Goal: Task Accomplishment & Management: Complete application form

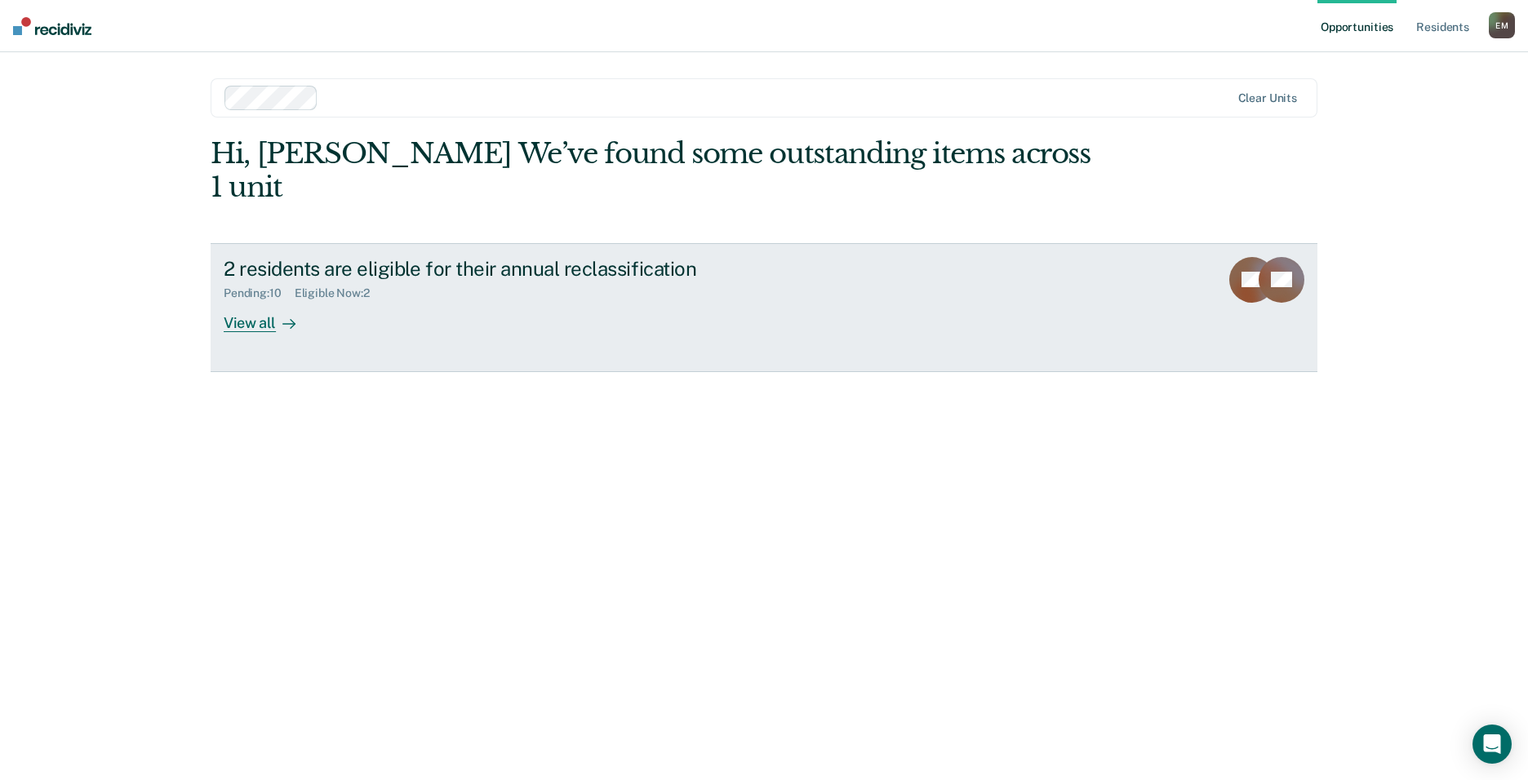
click at [266, 300] on div "View all" at bounding box center [269, 316] width 91 height 32
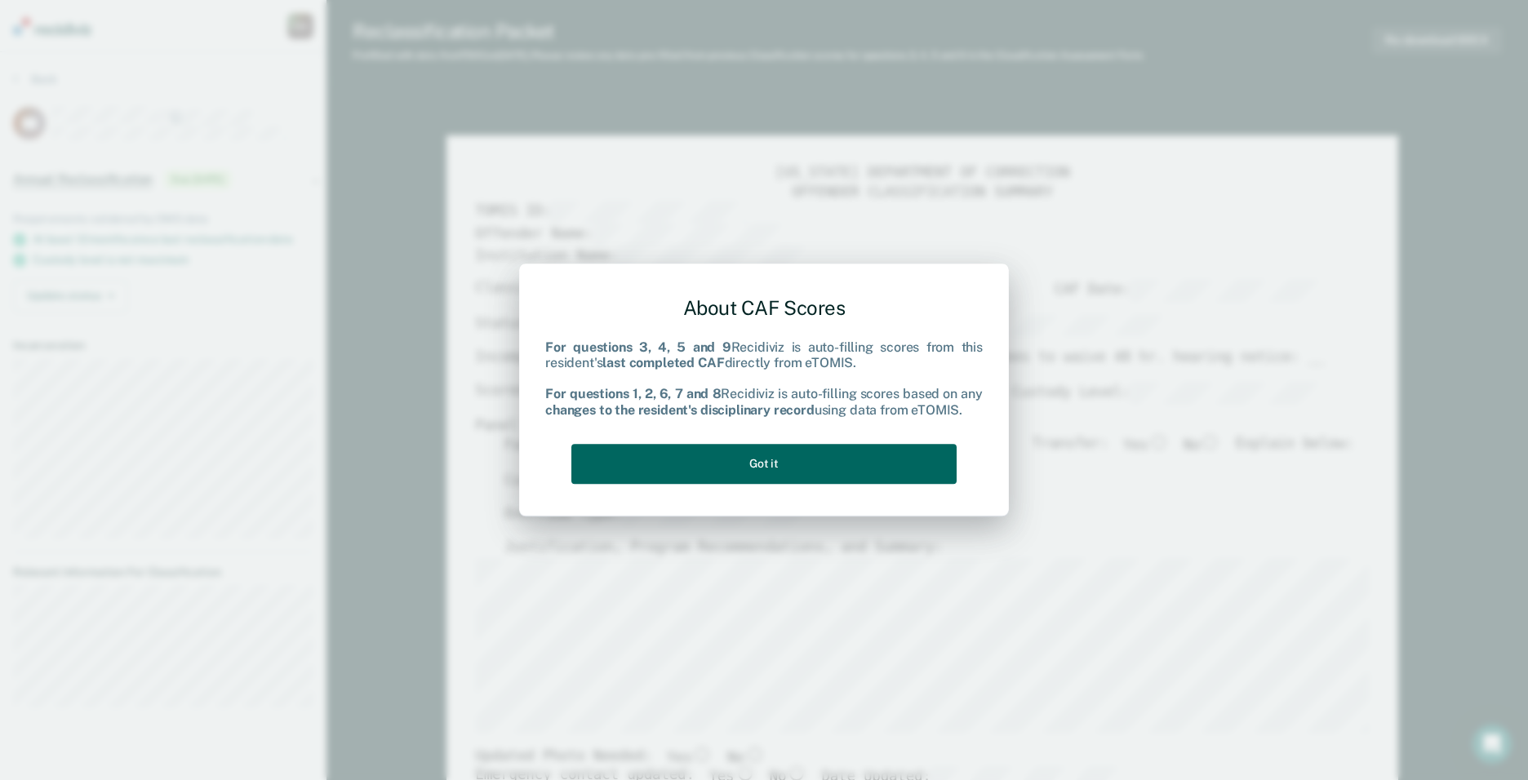
click at [797, 474] on button "Got it" at bounding box center [763, 464] width 385 height 40
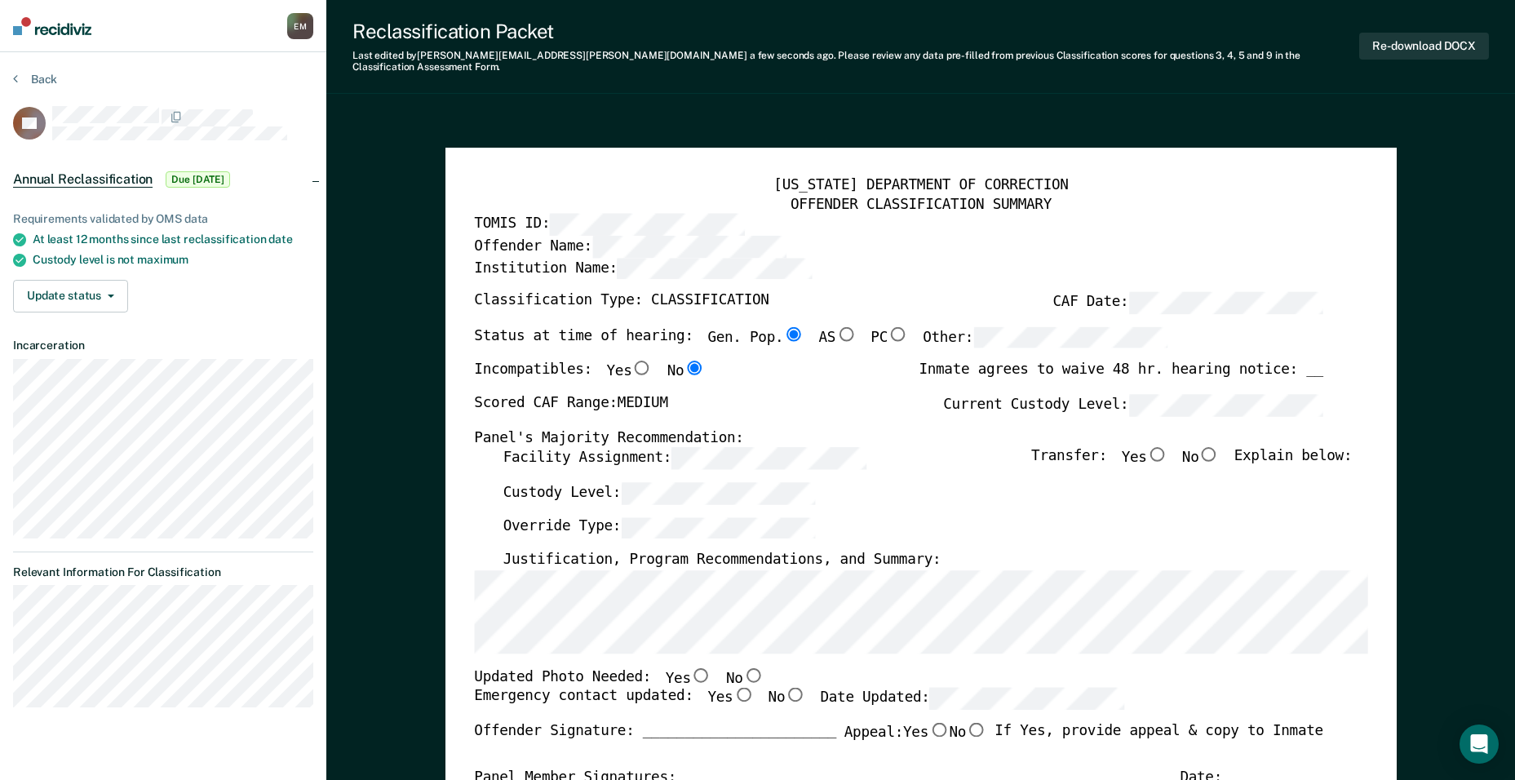
click at [1220, 447] on input "No" at bounding box center [1209, 454] width 21 height 15
type textarea "x"
radio input "true"
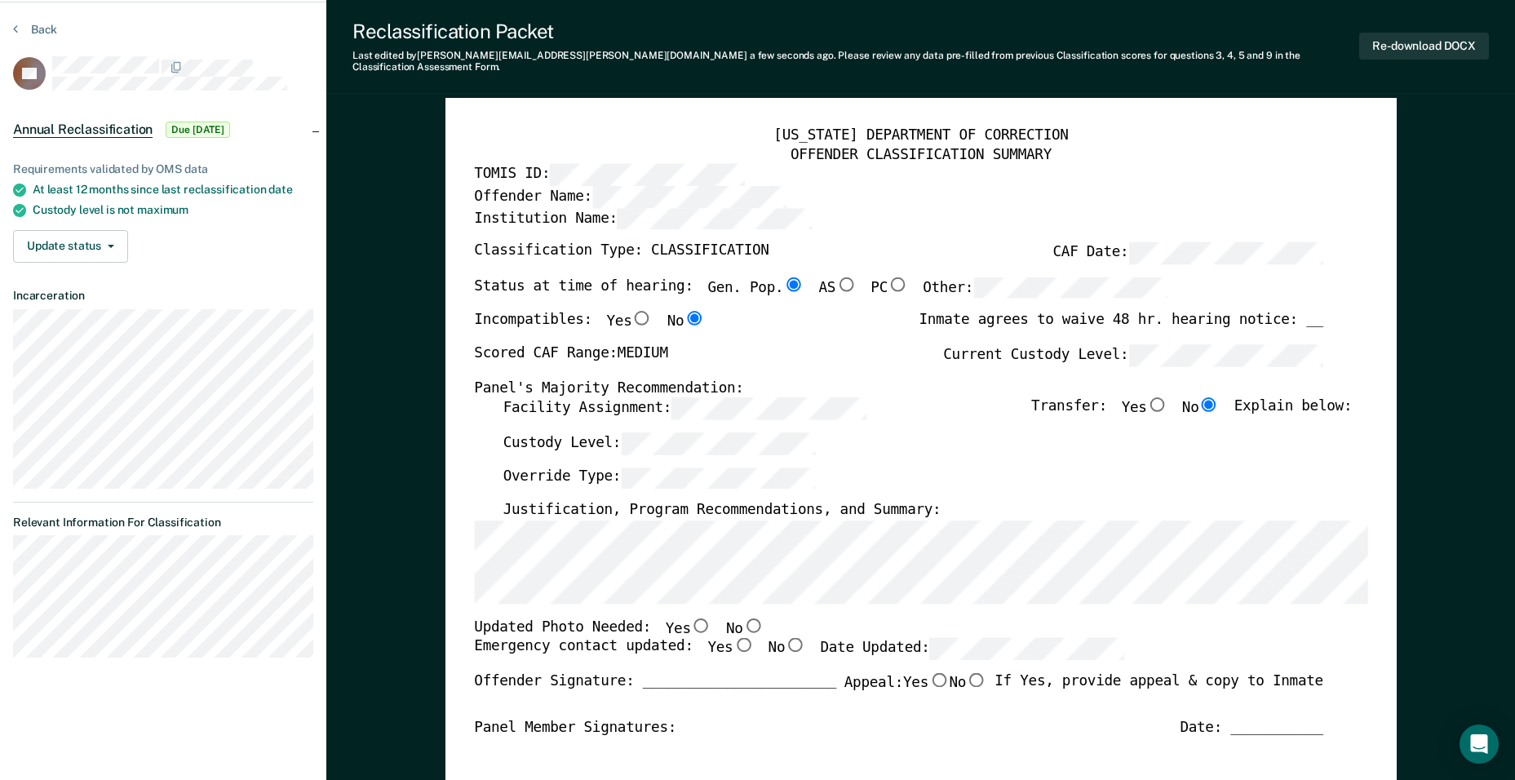
scroll to position [408, 0]
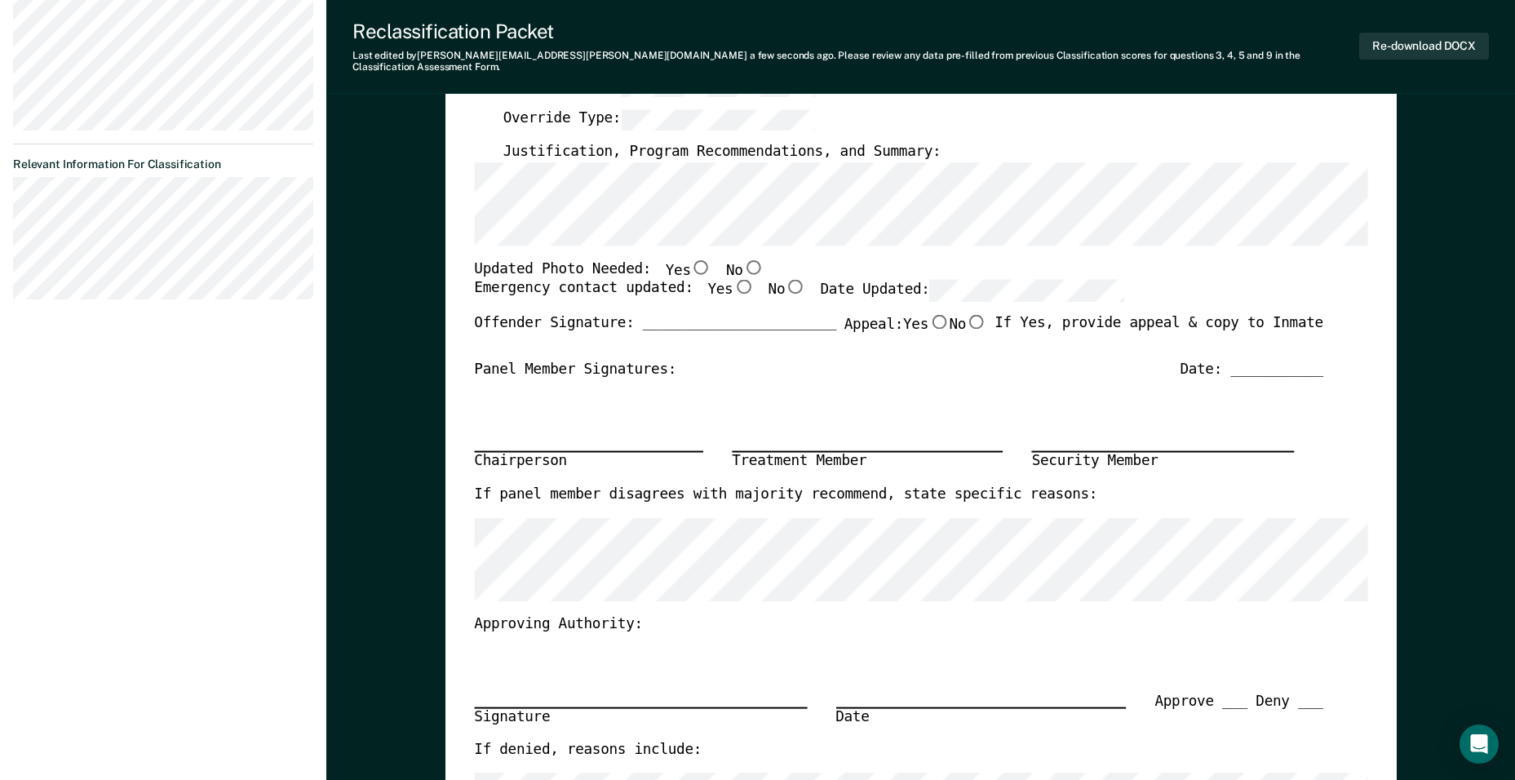
click at [690, 260] on input "Yes" at bounding box center [700, 267] width 21 height 15
type textarea "x"
radio input "true"
click at [733, 280] on input "Yes" at bounding box center [743, 287] width 21 height 15
type textarea "x"
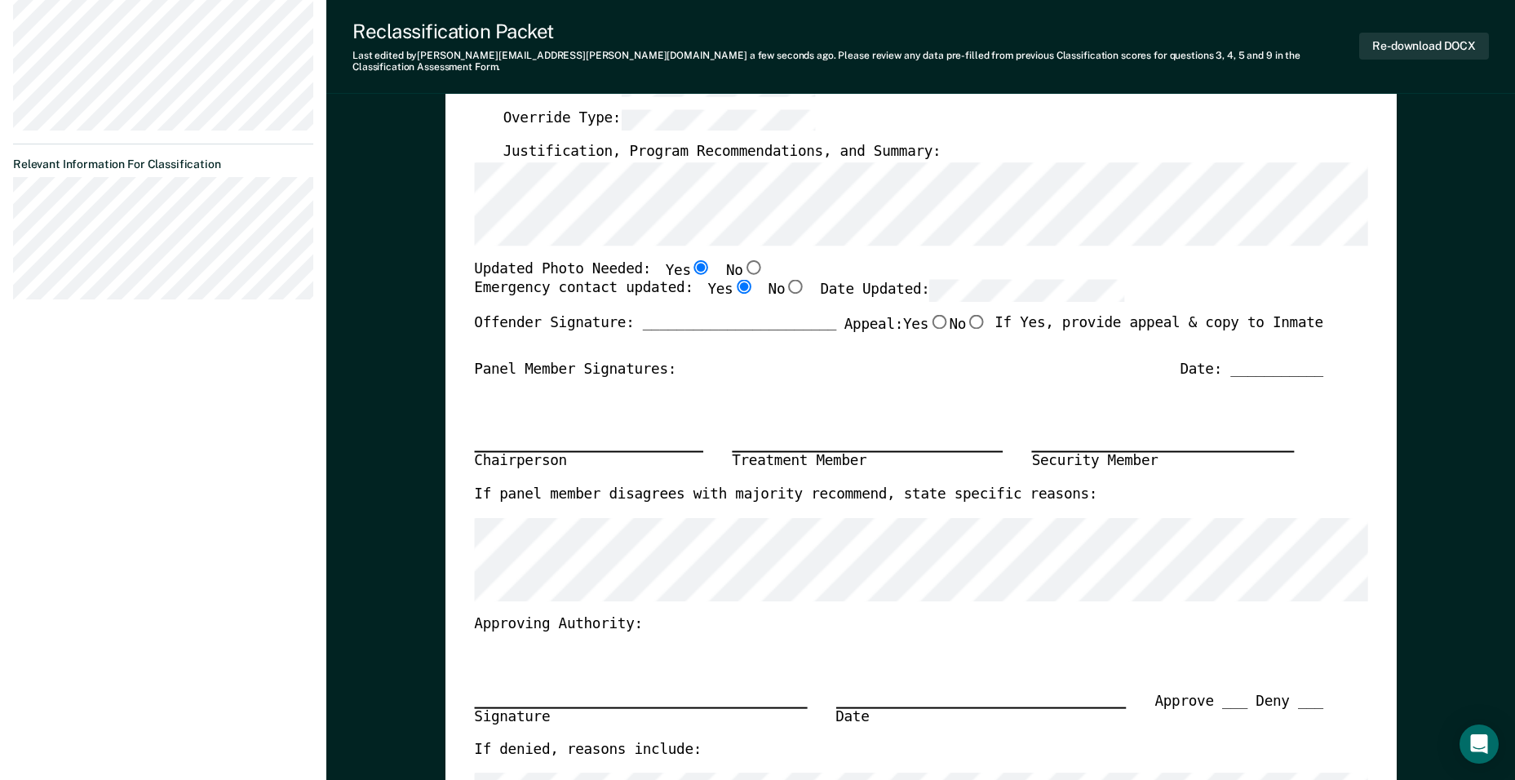
radio input "true"
click at [989, 265] on div "Updated Photo Needed: Yes No" at bounding box center [899, 270] width 850 height 20
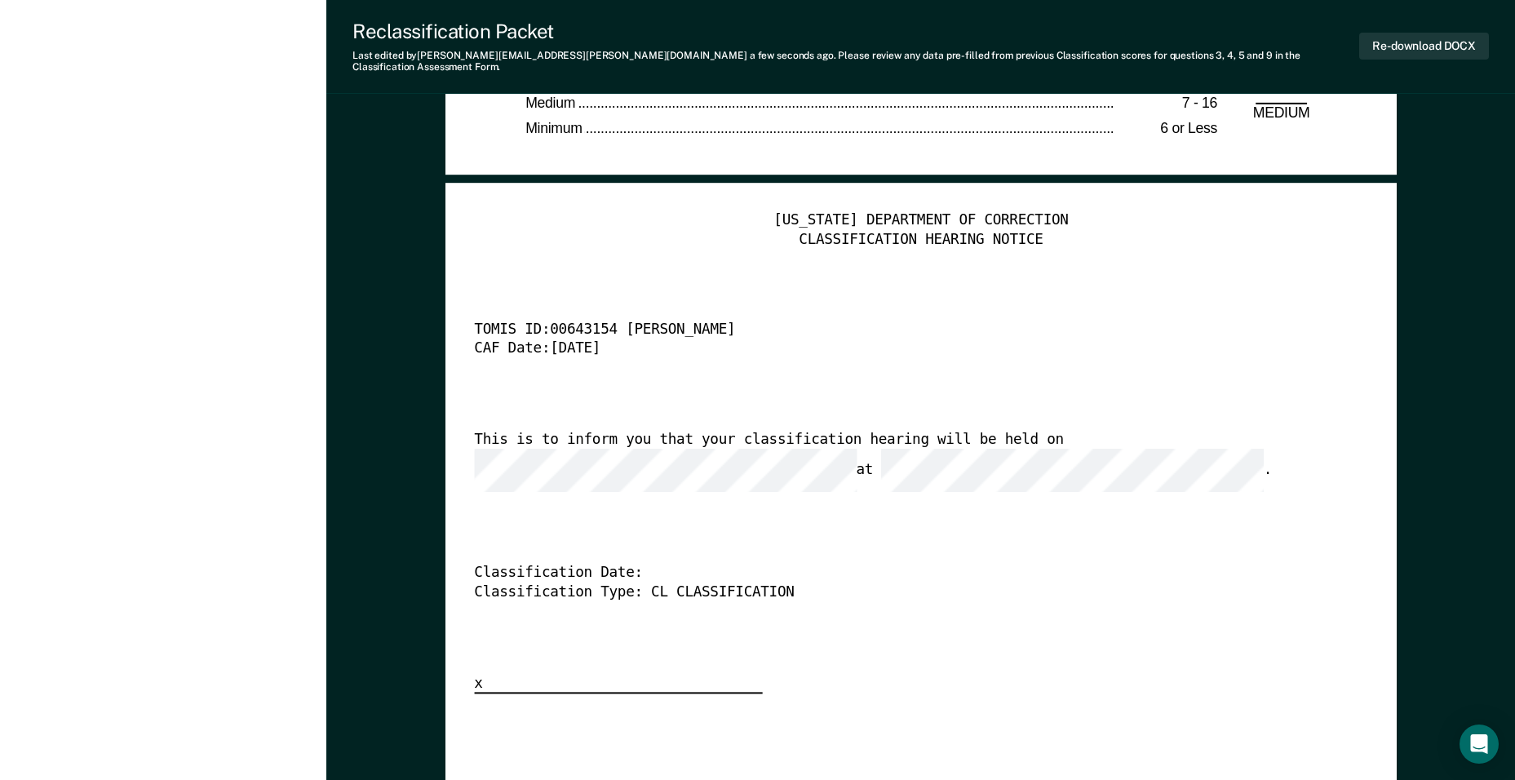
scroll to position [3836, 0]
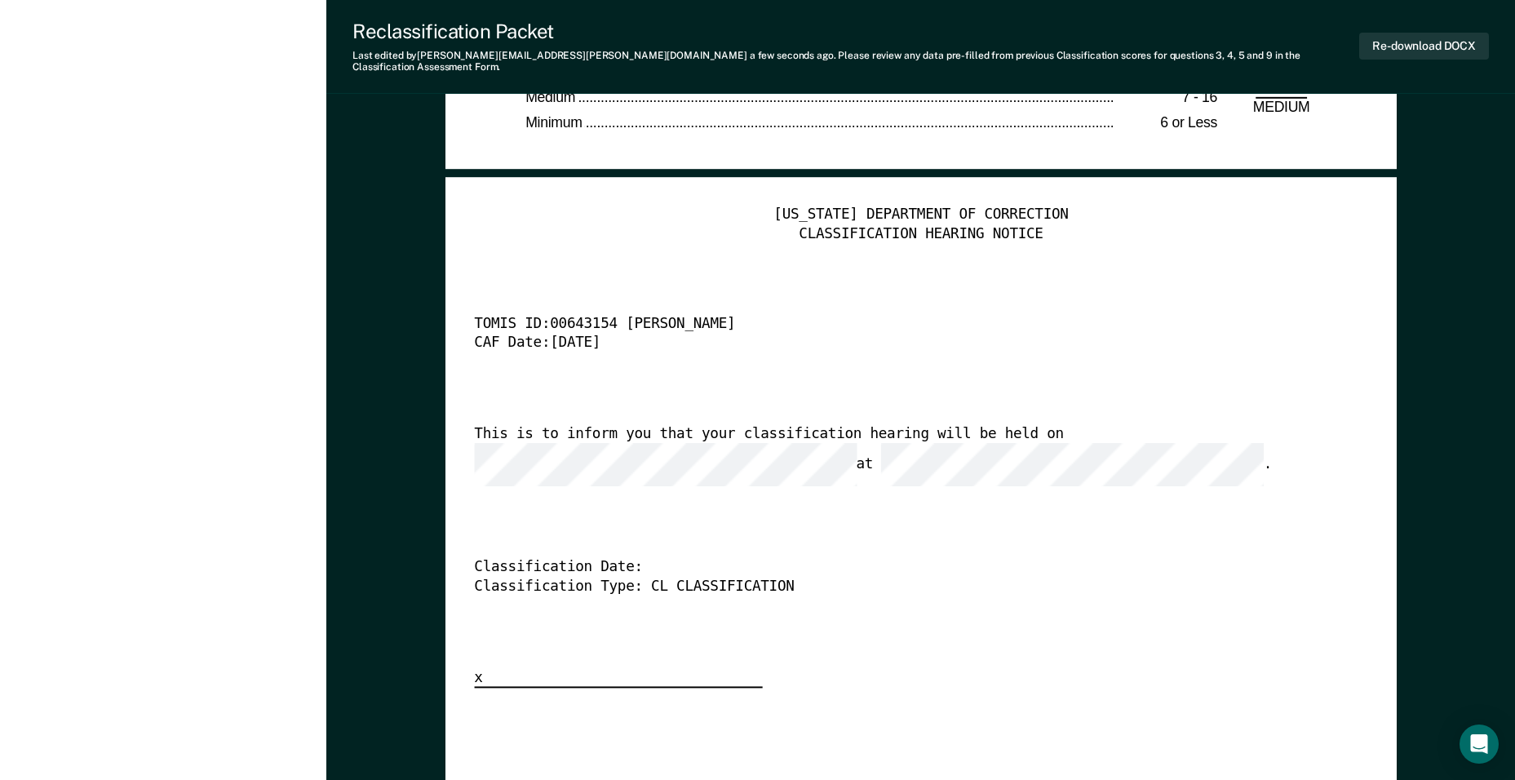
drag, startPoint x: 1083, startPoint y: 591, endPoint x: 1115, endPoint y: 543, distance: 57.7
click at [1086, 591] on div "[US_STATE] DEPARTMENT OF CORRECTION CLASSIFICATION HEARING NOTICE TOMIS ID: 006…" at bounding box center [921, 447] width 894 height 482
click at [1427, 41] on button "Re-download DOCX" at bounding box center [1425, 46] width 130 height 27
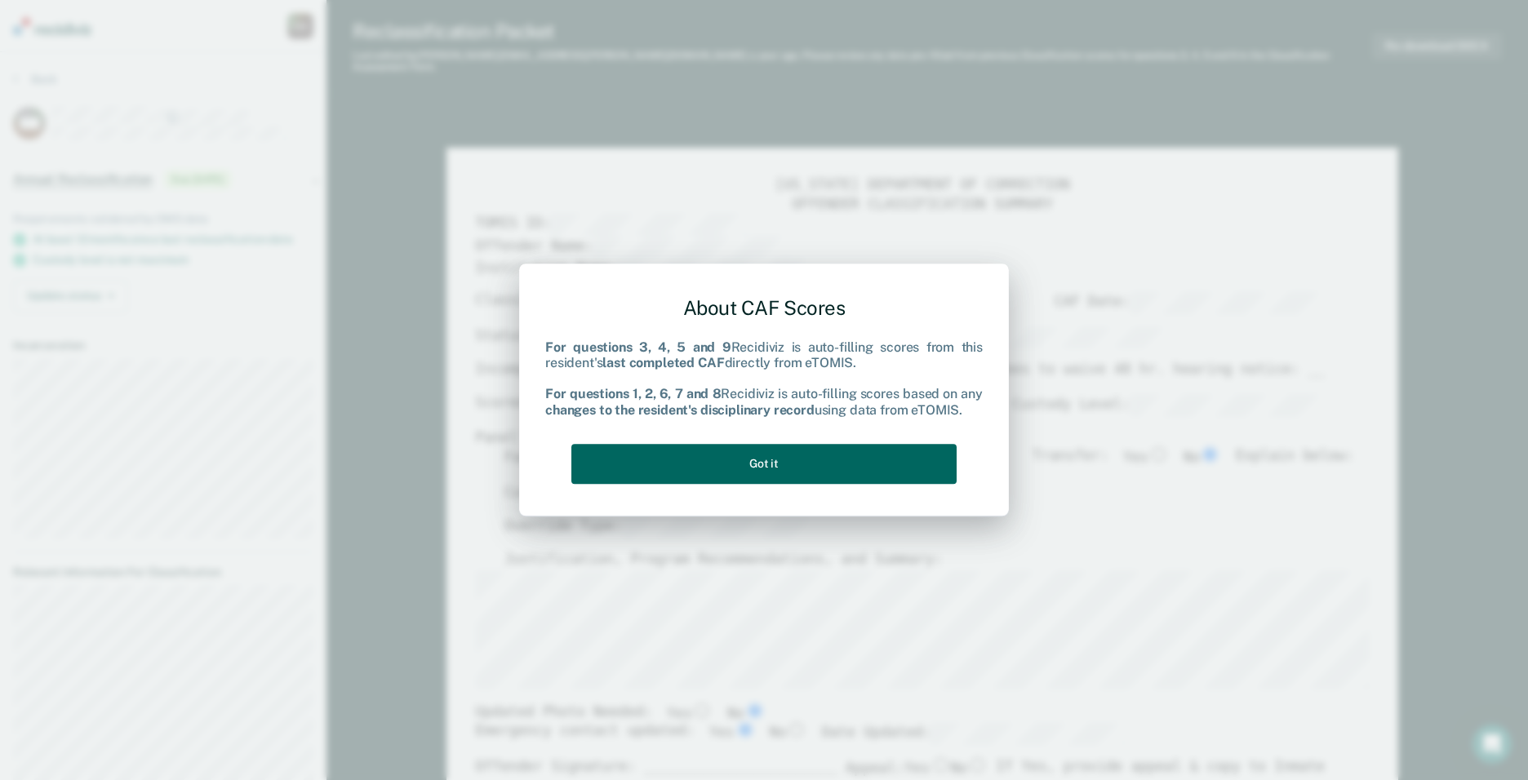
click at [788, 461] on button "Got it" at bounding box center [763, 464] width 385 height 40
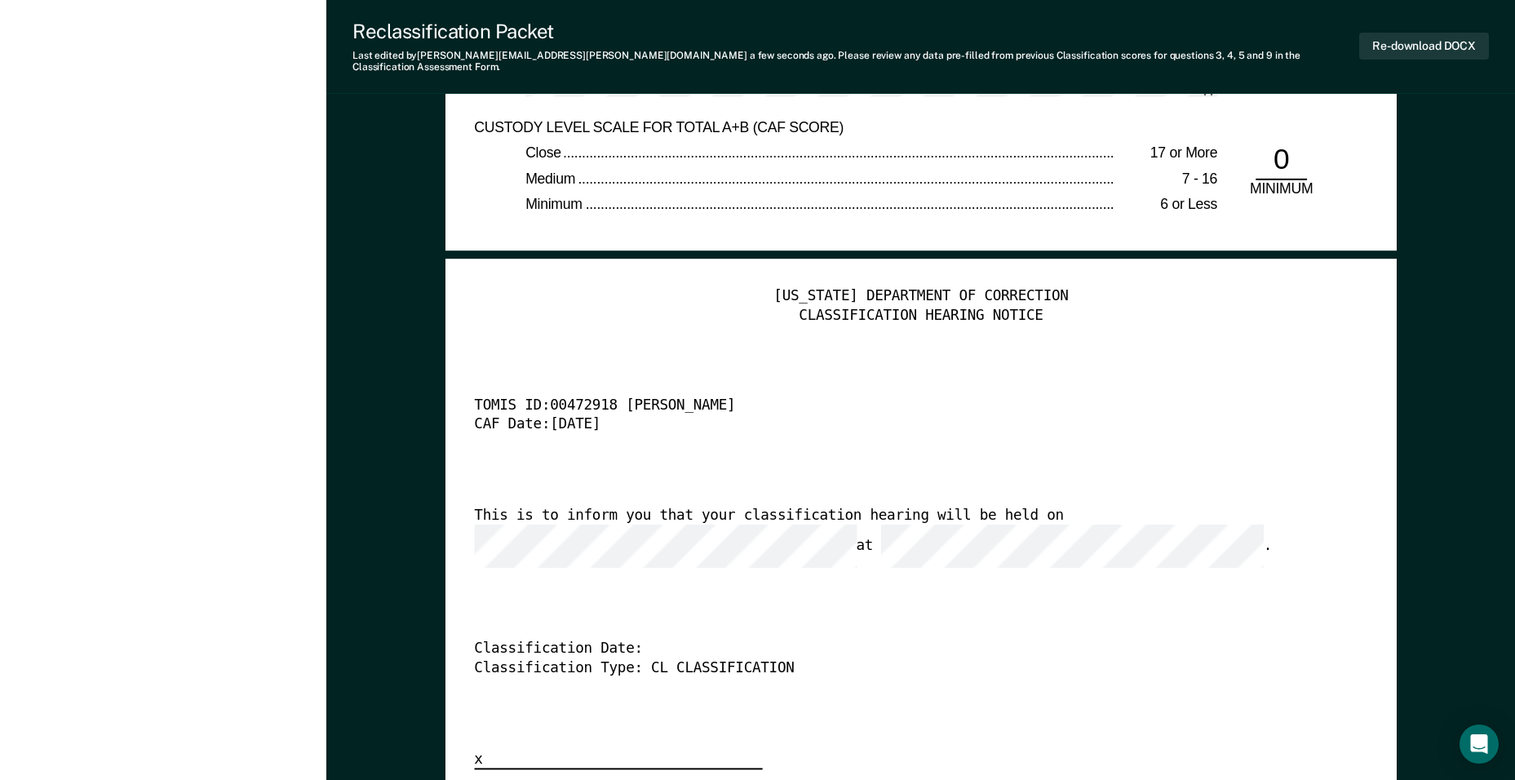
scroll to position [3836, 0]
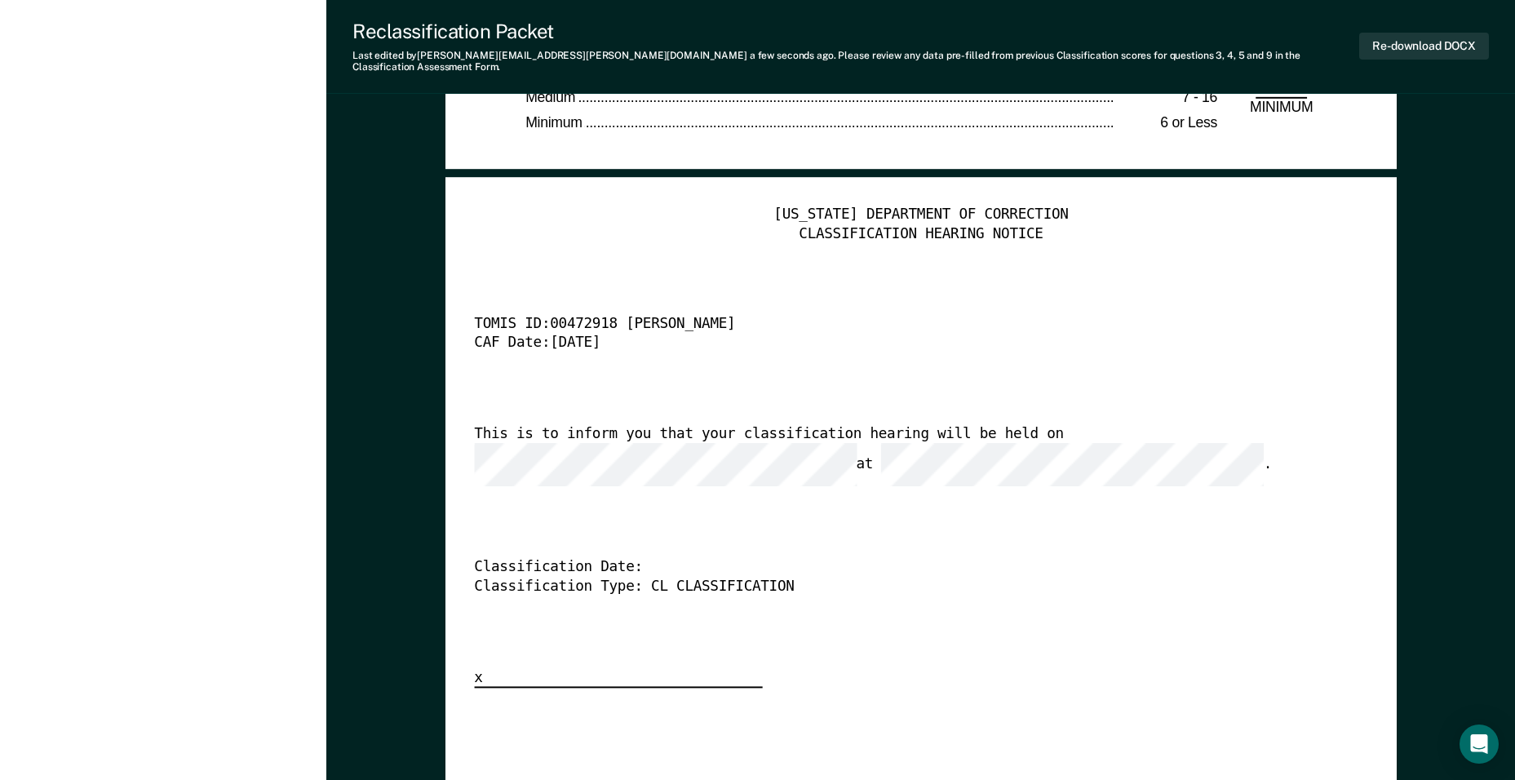
click at [1088, 442] on div "This is to inform you that your classification hearing will be held on at ." at bounding box center [899, 456] width 850 height 62
click at [1422, 45] on button "Re-download DOCX" at bounding box center [1425, 46] width 130 height 27
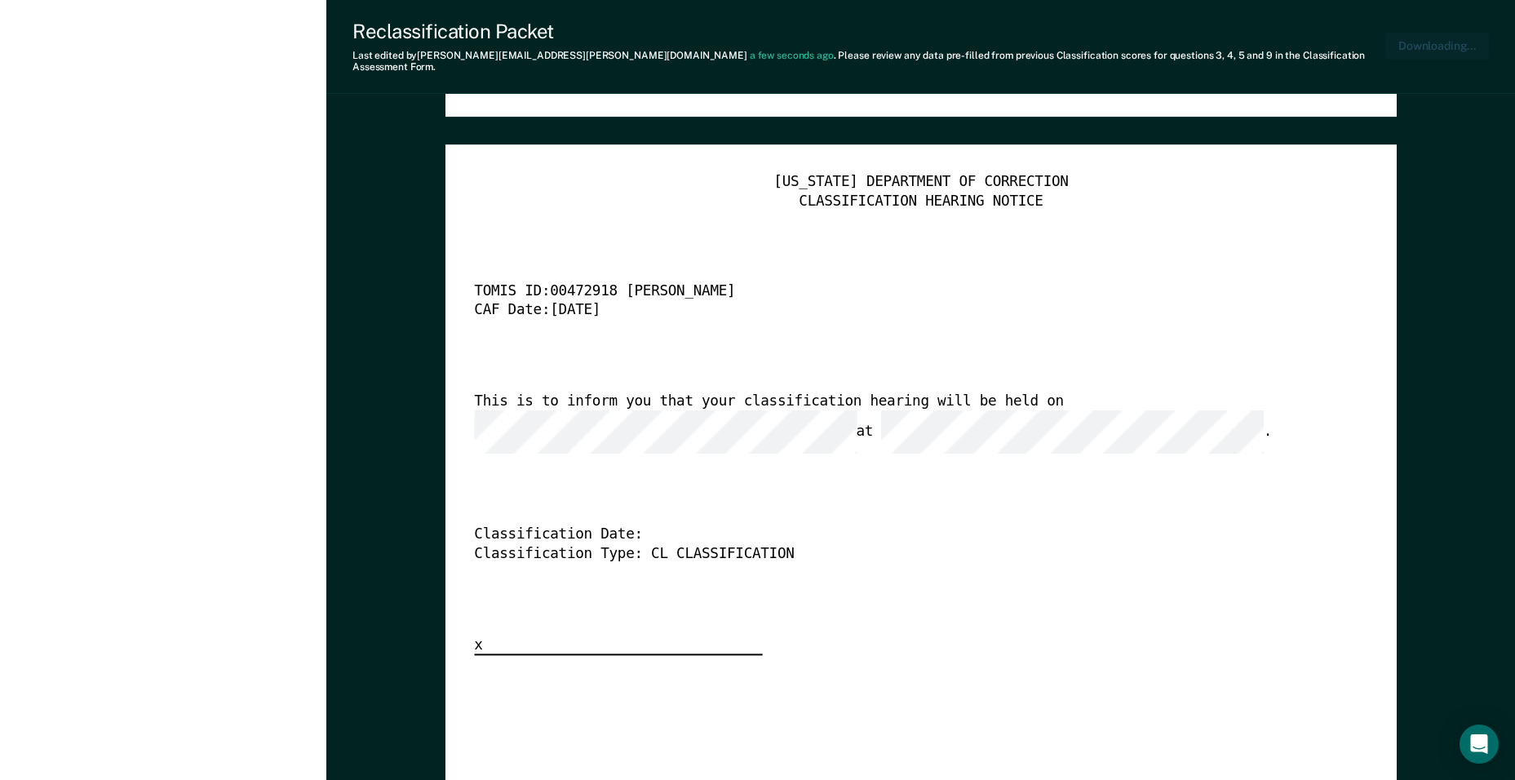
type textarea "x"
